Goal: Transaction & Acquisition: Book appointment/travel/reservation

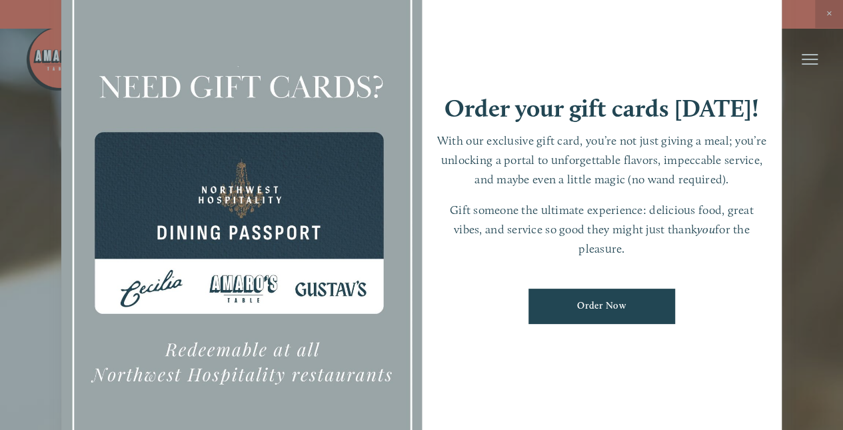
click at [828, 14] on div at bounding box center [421, 215] width 843 height 430
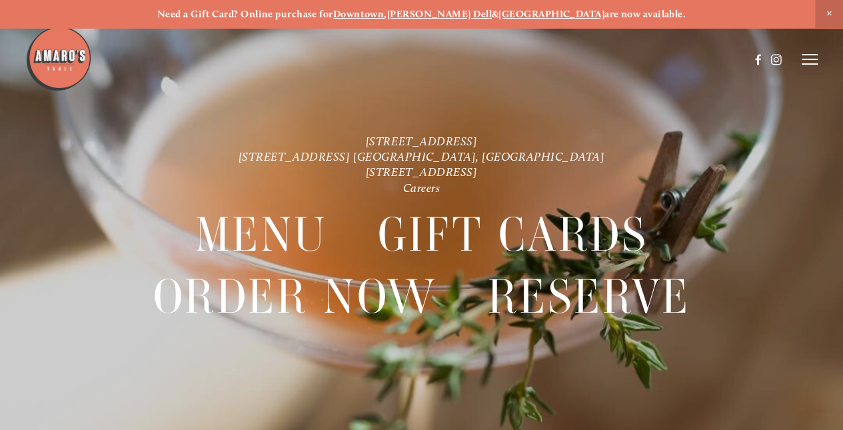
click at [455, 10] on strong "[PERSON_NAME] Dell" at bounding box center [439, 14] width 105 height 12
click at [810, 59] on line at bounding box center [810, 59] width 16 height 0
click at [730, 58] on span "Reserve" at bounding box center [731, 58] width 31 height 11
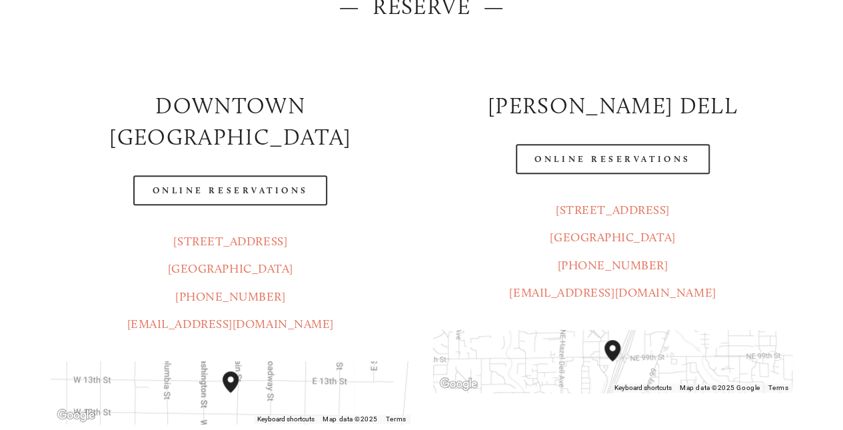
scroll to position [214, 0]
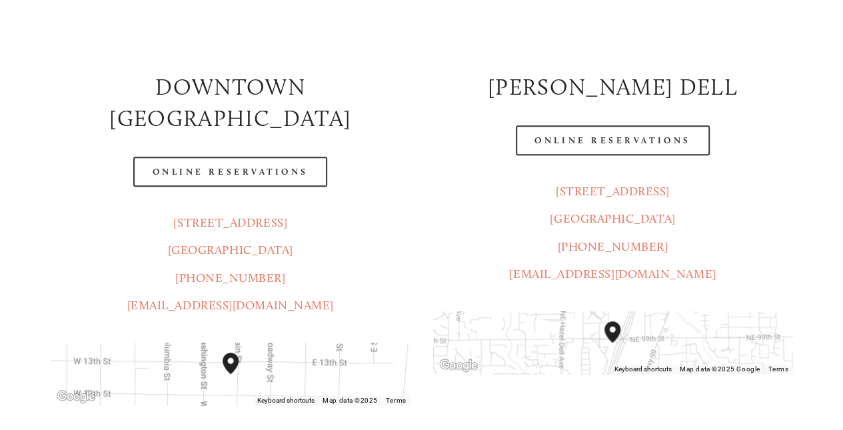
click at [587, 134] on link "Online Reservations" at bounding box center [612, 140] width 193 height 30
